Goal: Information Seeking & Learning: Learn about a topic

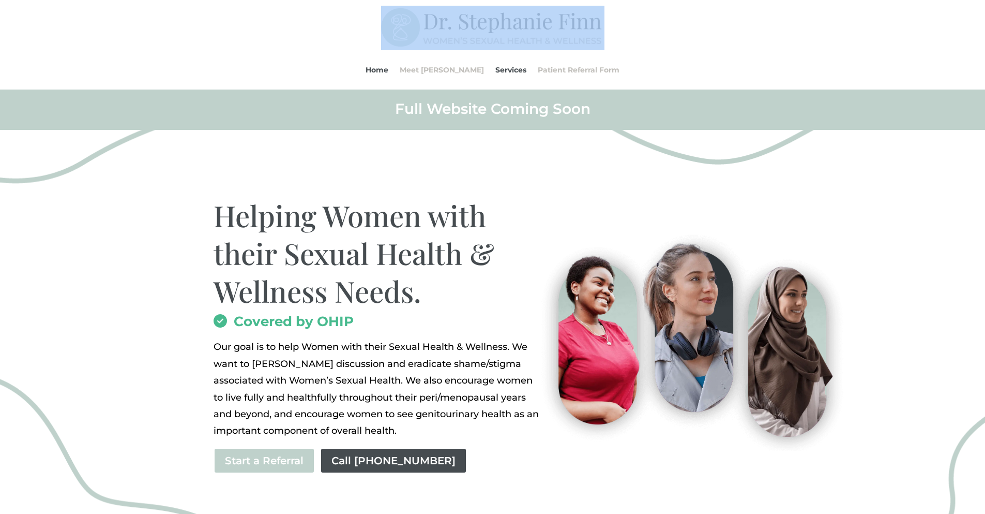
drag, startPoint x: 591, startPoint y: 19, endPoint x: 439, endPoint y: 29, distance: 151.9
click at [439, 29] on div "Home Meet Dr. Finn Services Patient Referral Form Home Meet Dr. Finn Services P…" at bounding box center [493, 48] width 559 height 84
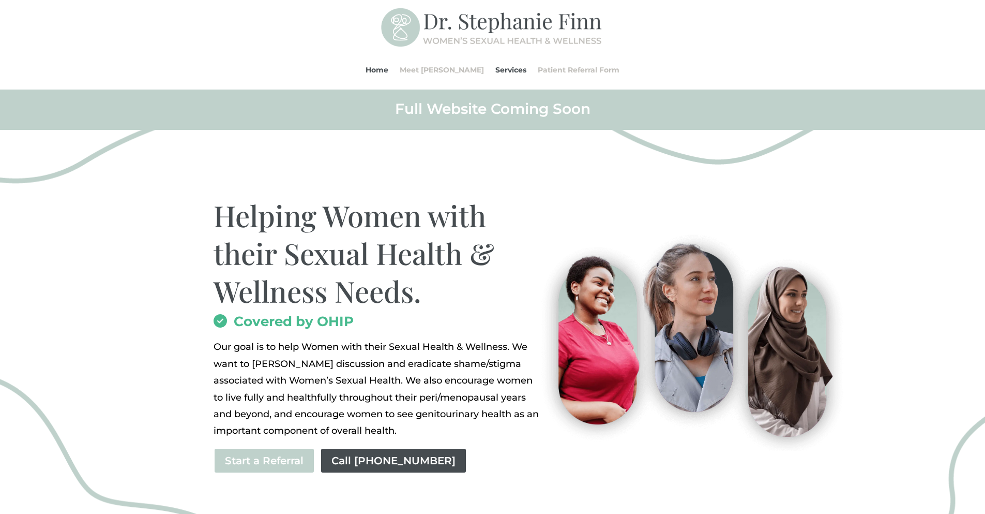
click at [765, 72] on div "Home Meet Dr. Finn Services Patient Referral Form Home Meet Dr. Finn Services P…" at bounding box center [493, 69] width 559 height 39
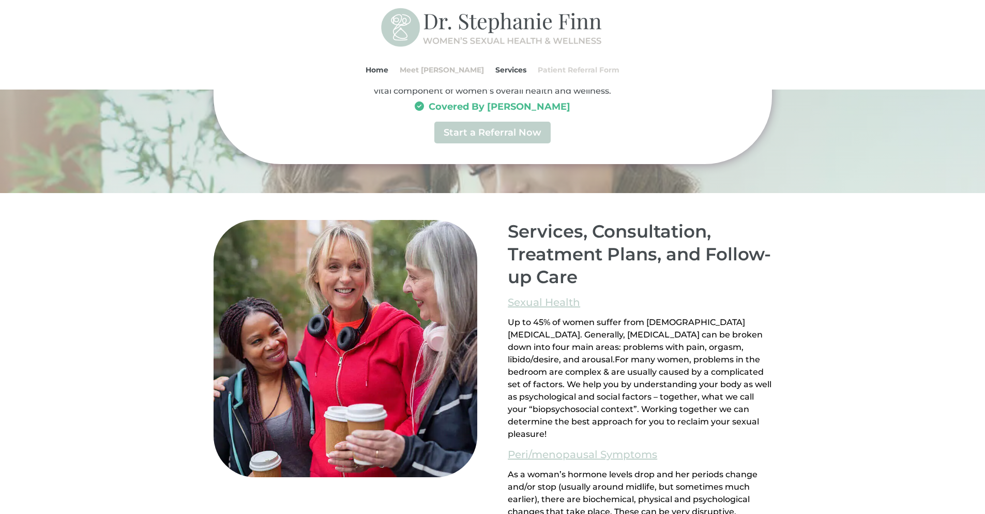
scroll to position [414, 0]
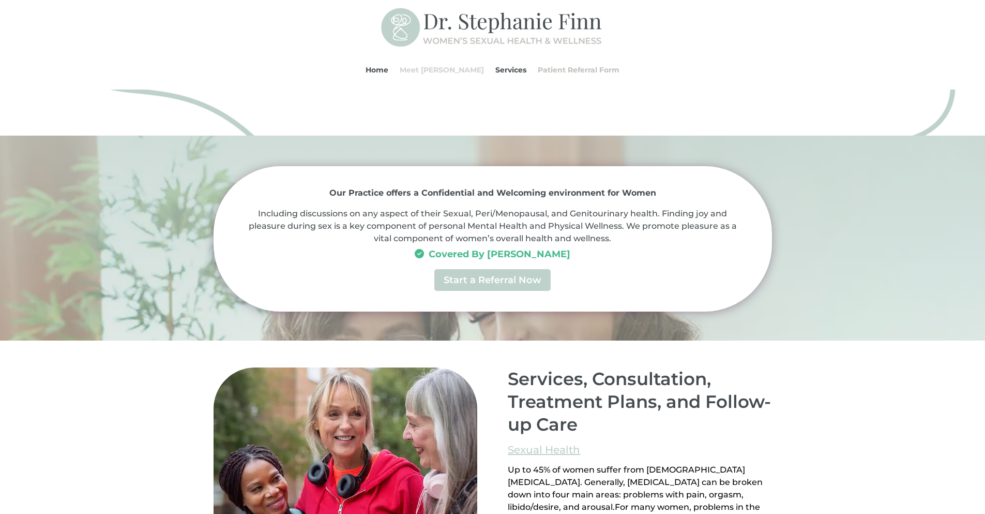
click at [448, 71] on link "Meet [PERSON_NAME]" at bounding box center [442, 69] width 84 height 39
click at [448, 70] on link "Meet [PERSON_NAME]" at bounding box center [442, 69] width 84 height 39
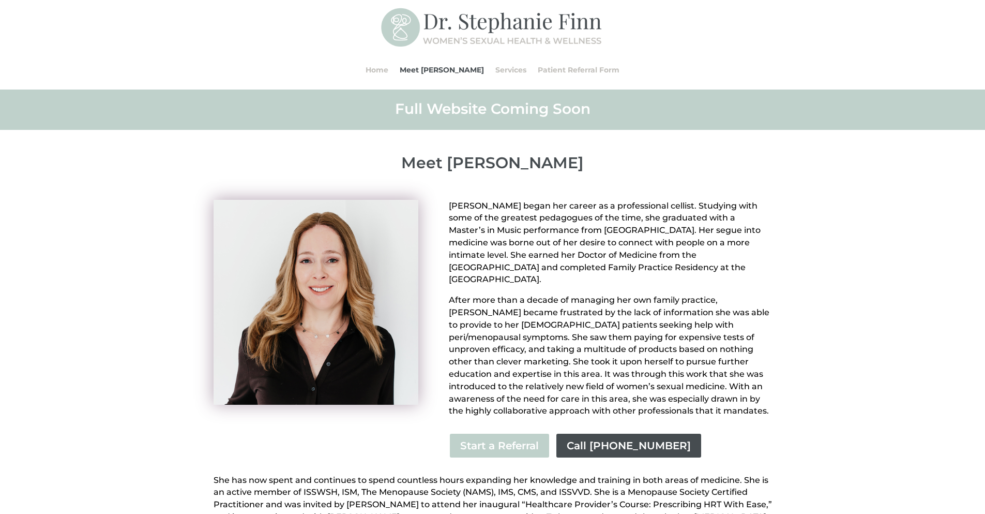
drag, startPoint x: 601, startPoint y: 161, endPoint x: 442, endPoint y: 164, distance: 158.8
click at [442, 164] on p "Meet [PERSON_NAME]" at bounding box center [493, 163] width 559 height 19
copy p "[PERSON_NAME]"
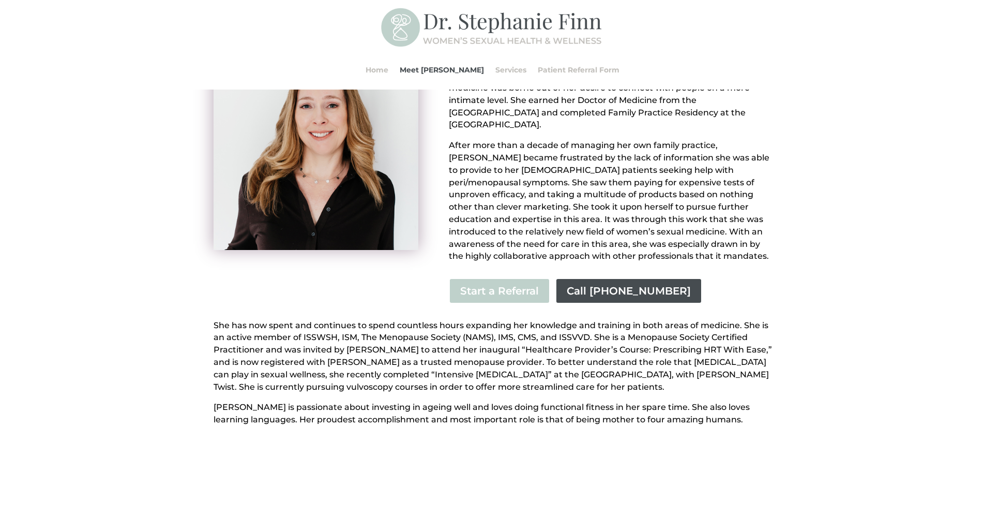
scroll to position [155, 0]
